Goal: Task Accomplishment & Management: Manage account settings

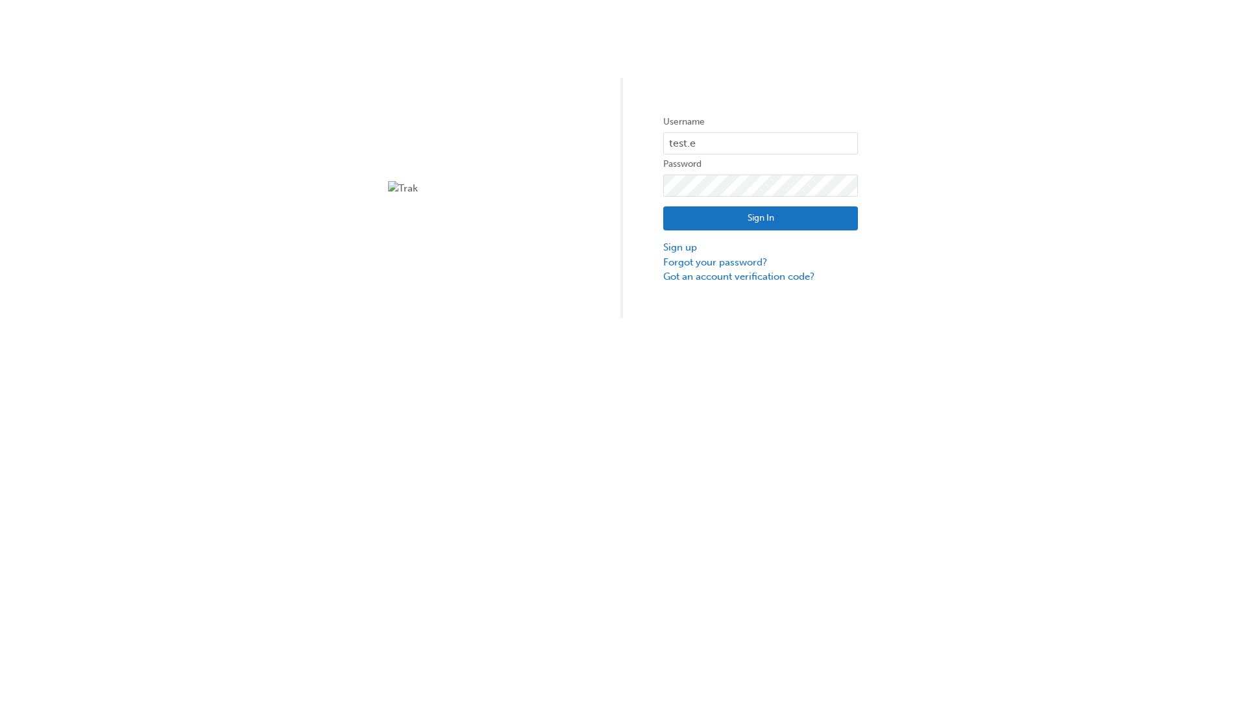
type input "test.e2e.user31"
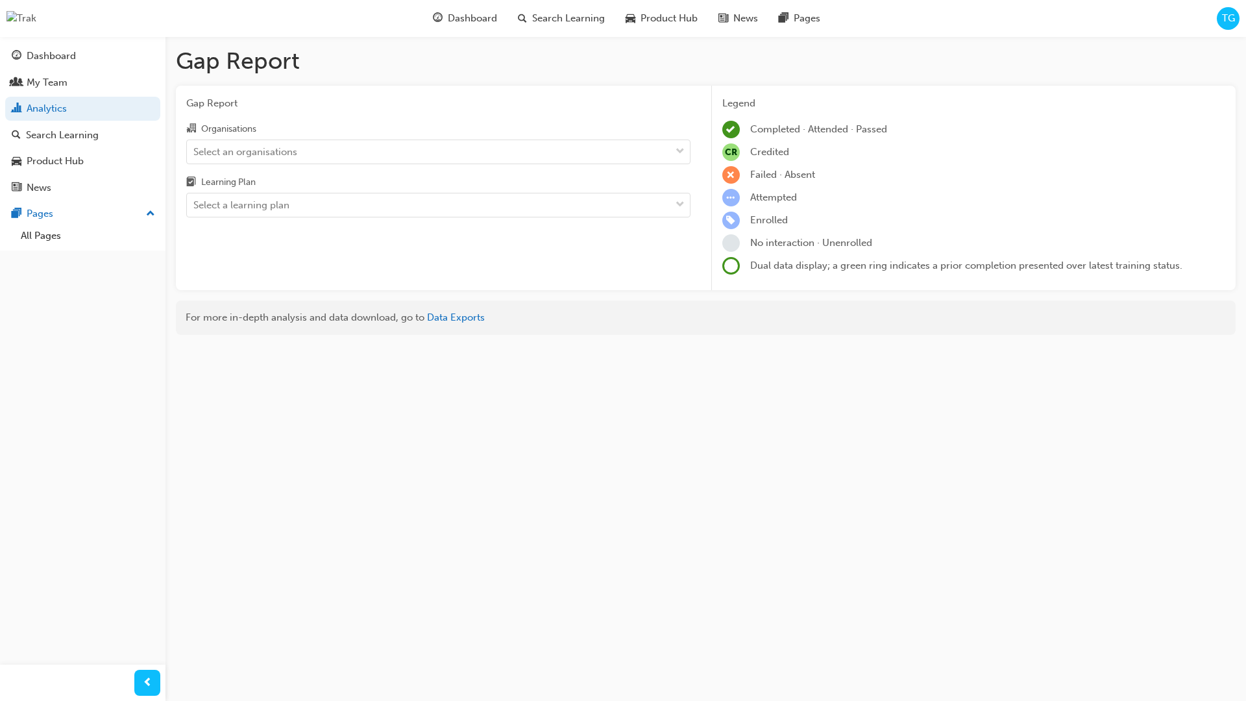
click at [195, 152] on input "Organisations Select an organisations" at bounding box center [193, 150] width 1 height 11
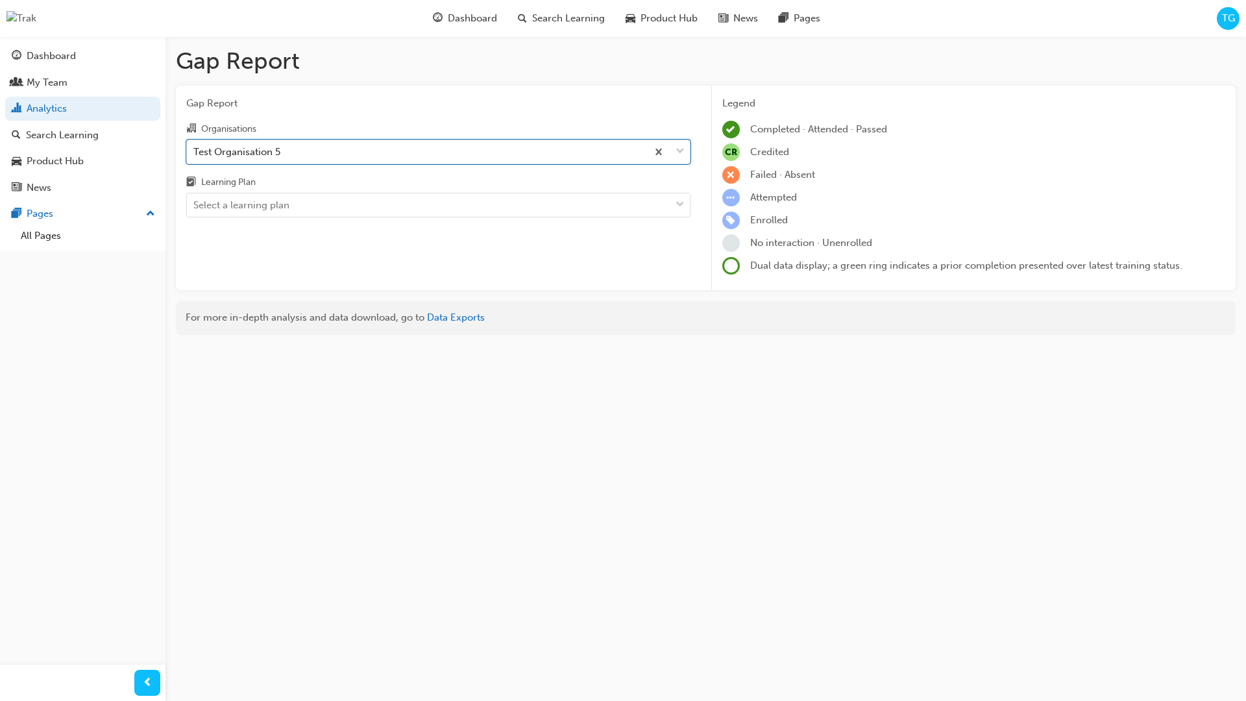
click at [195, 206] on input "Learning Plan Select a learning plan" at bounding box center [193, 204] width 1 height 11
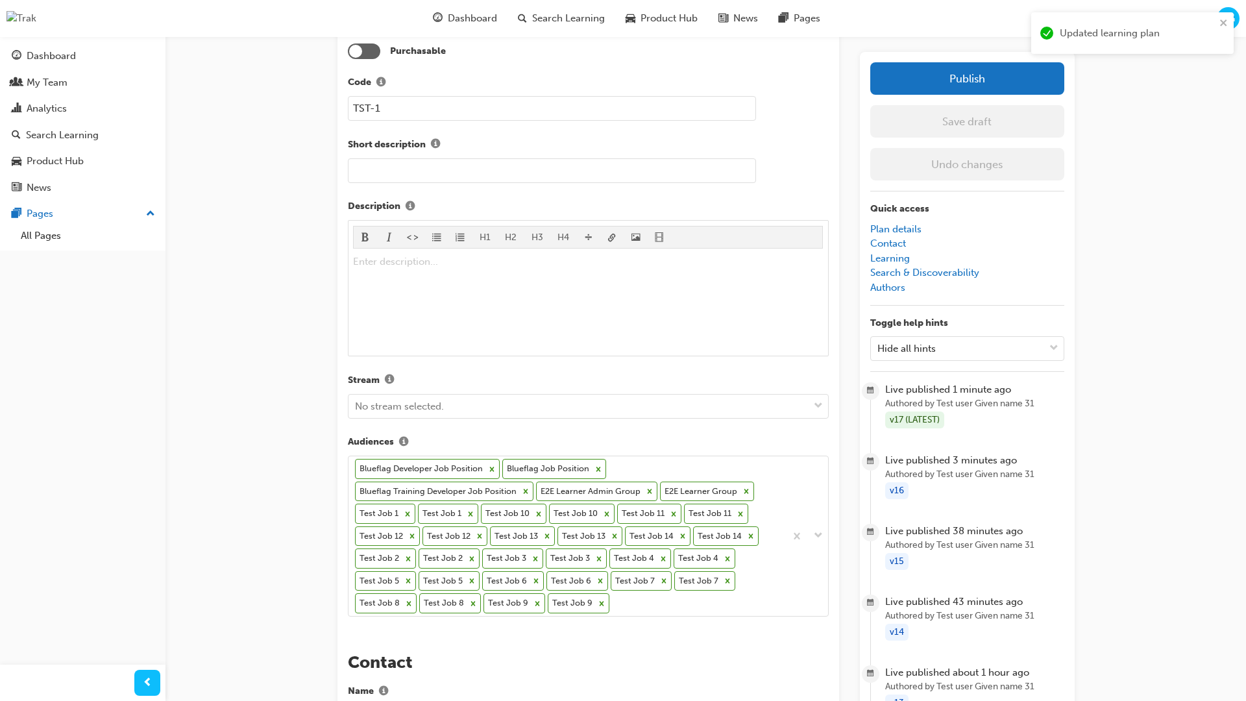
scroll to position [393, 0]
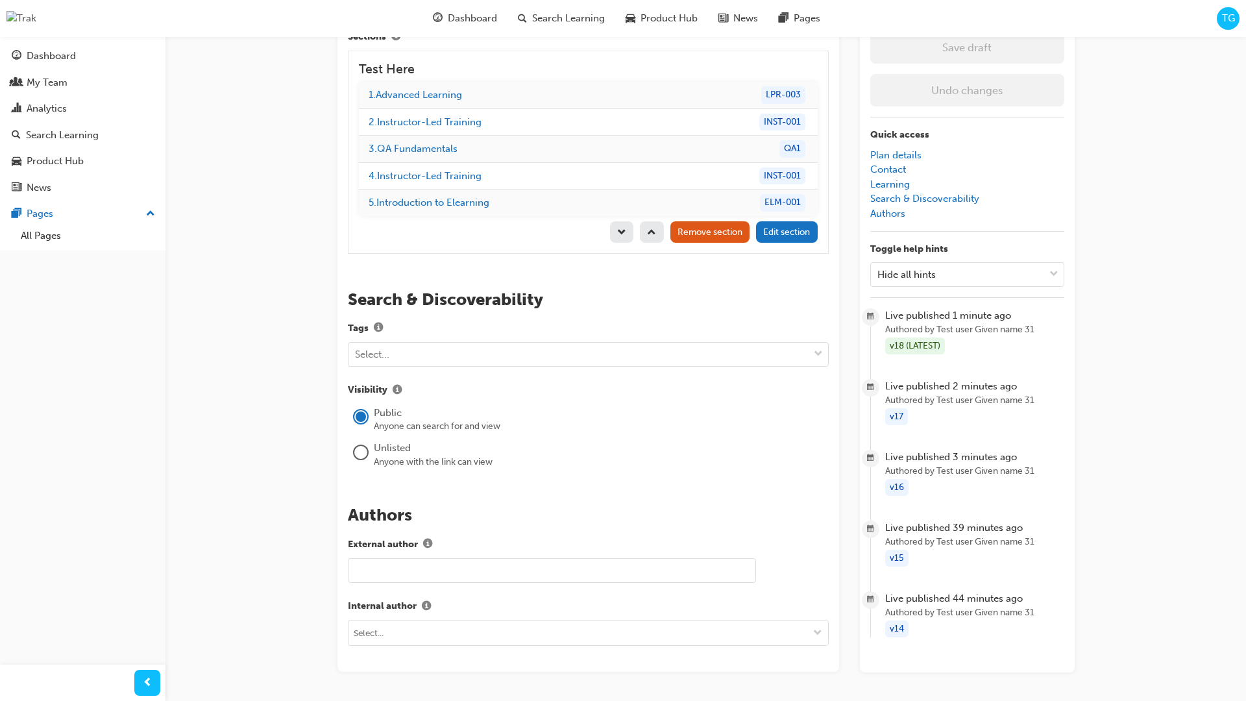
scroll to position [1394, 0]
